Goal: Information Seeking & Learning: Find specific fact

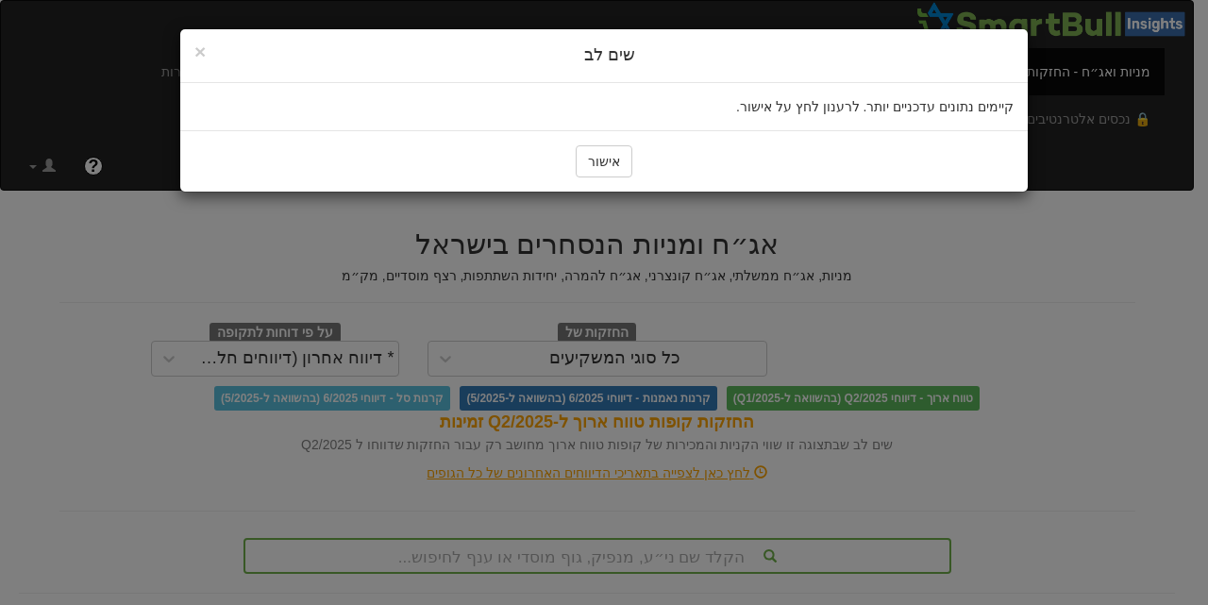
scroll to position [144, 0]
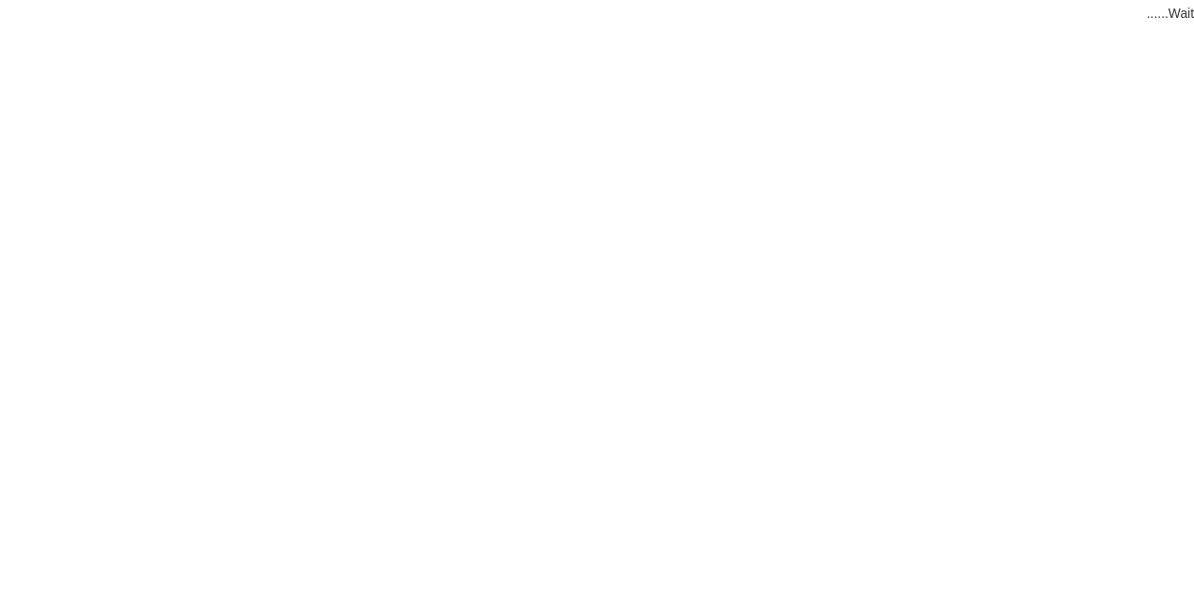
scroll to position [32, 0]
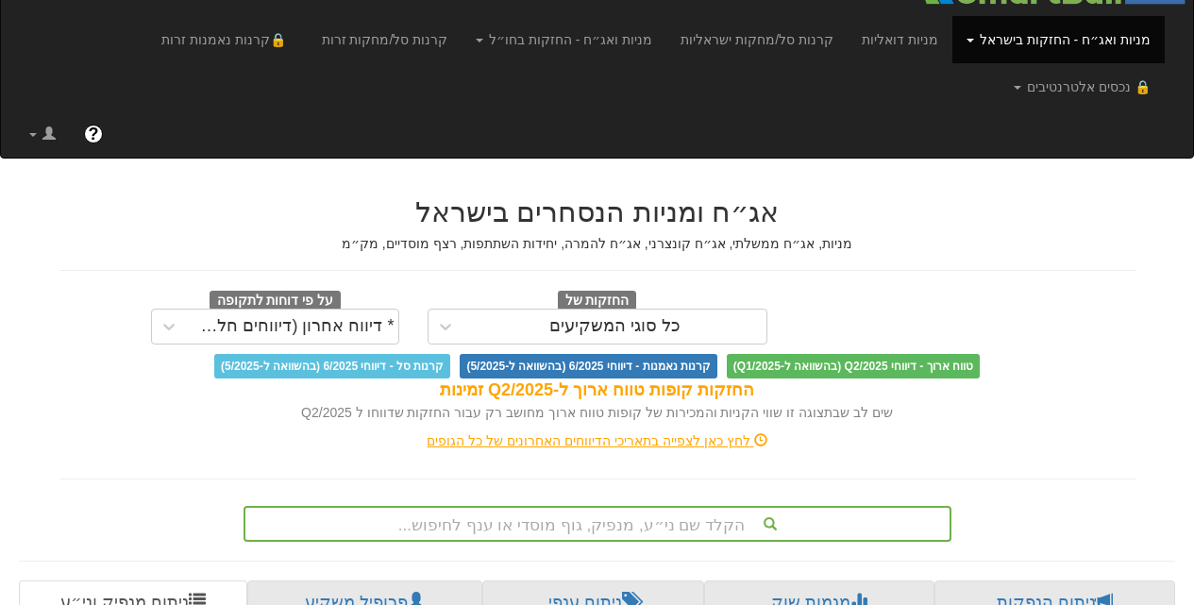
click at [687, 506] on div "הקלד שם ני״ע, מנפיק, גוף מוסדי או ענף לחיפוש..." at bounding box center [597, 524] width 708 height 36
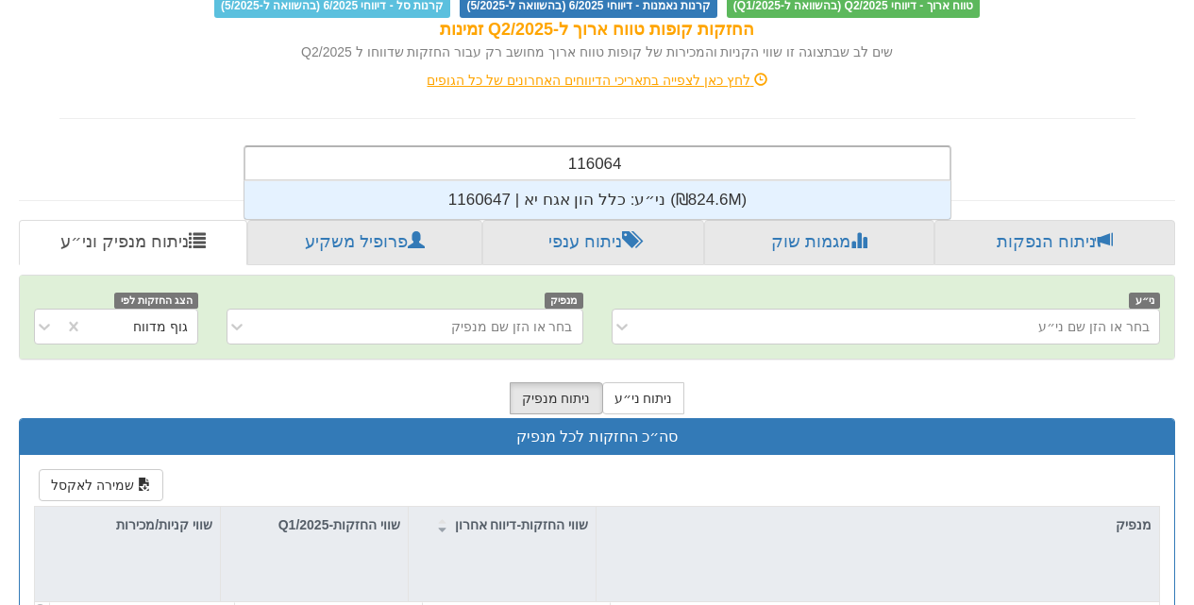
scroll to position [38, 0]
type input "1160647"
click at [642, 181] on div "ני״ע: ‏כלל הון אגח יא | 1160647 ‎(₪824.6M)‎" at bounding box center [597, 200] width 706 height 38
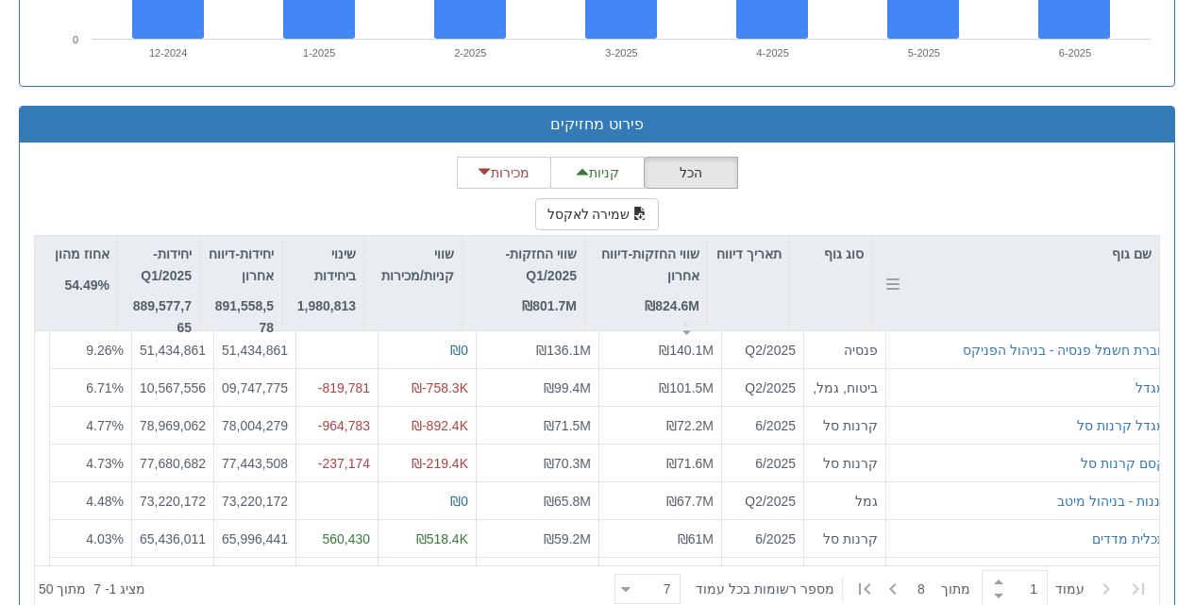
scroll to position [1808, 0]
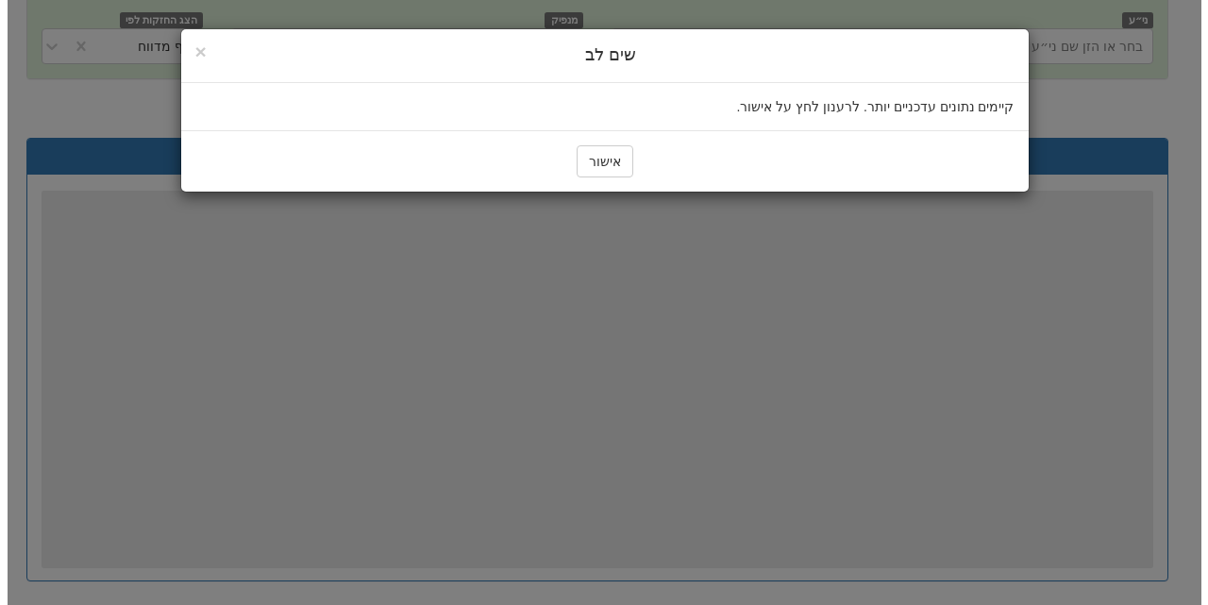
scroll to position [144, 0]
